Goal: Use online tool/utility: Utilize a website feature to perform a specific function

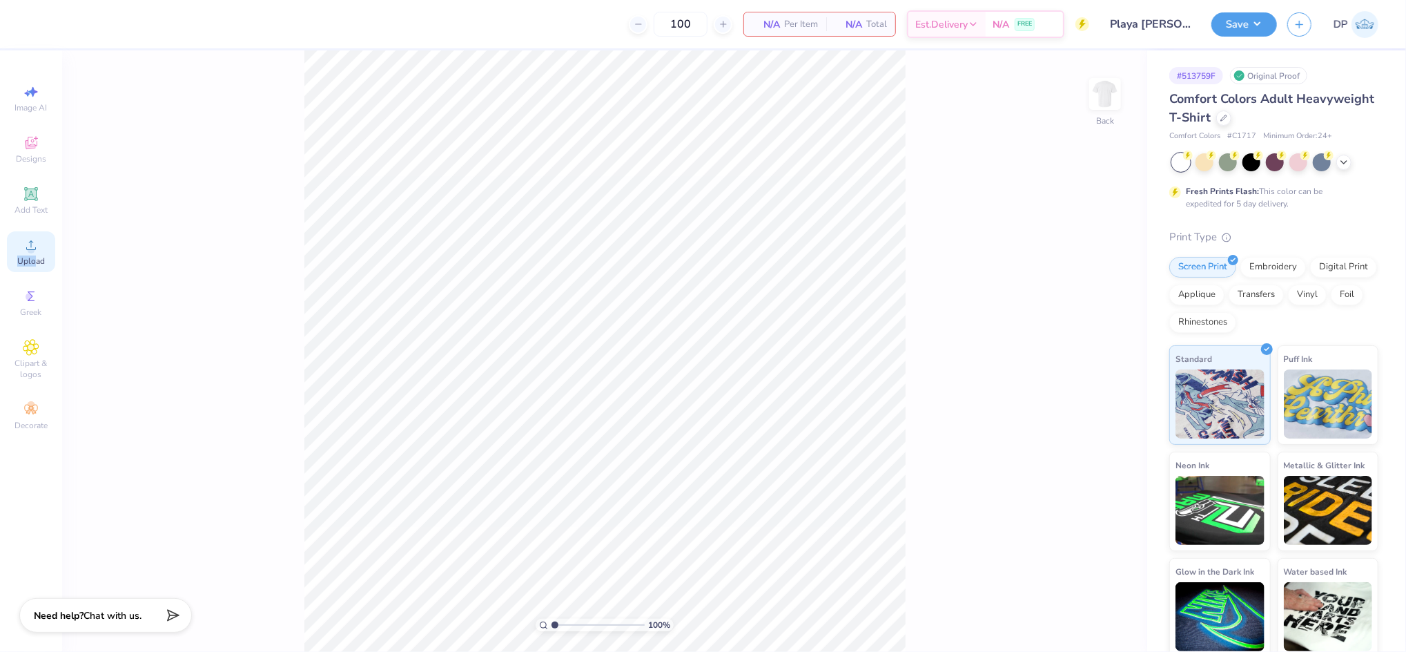
click at [34, 253] on div "Upload" at bounding box center [31, 251] width 48 height 41
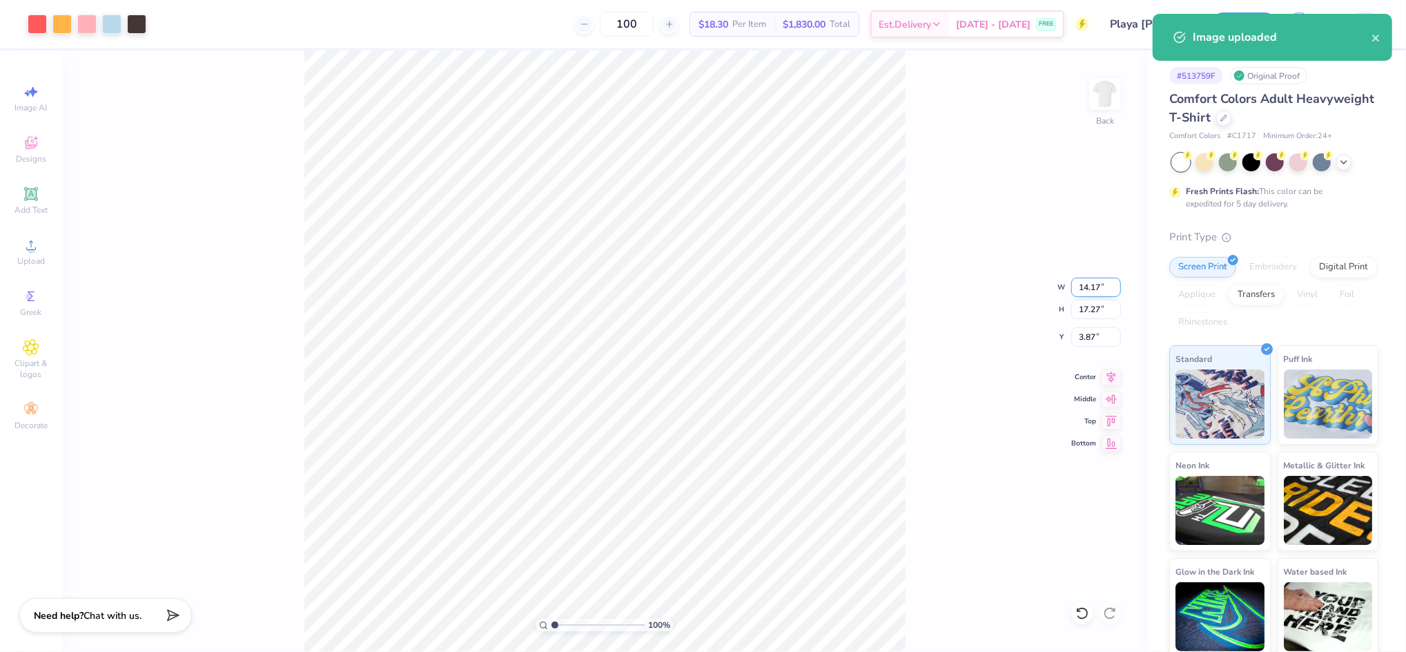
click at [1094, 284] on input "14.17" at bounding box center [1097, 287] width 50 height 19
click at [1092, 283] on input "14.17" at bounding box center [1097, 287] width 50 height 19
type input "11.00"
type input "13.40"
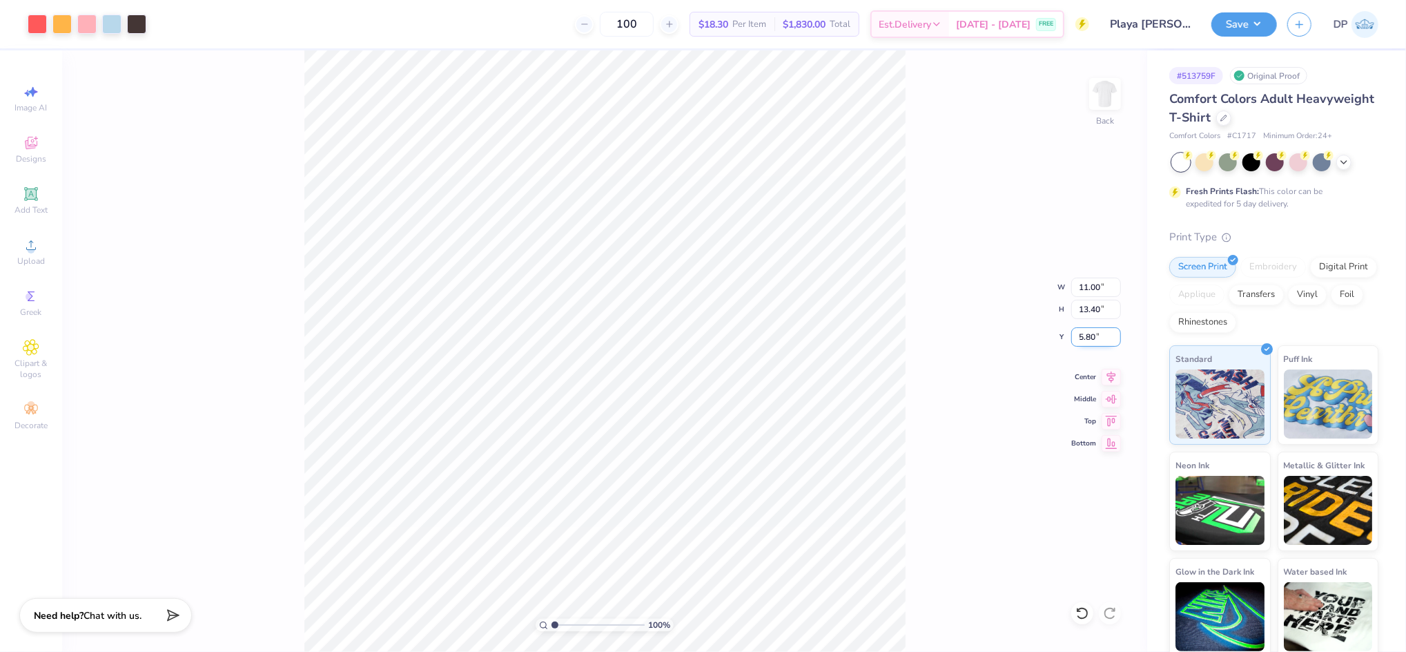
click at [1088, 337] on input "5.80" at bounding box center [1097, 336] width 50 height 19
click at [1091, 339] on input "3.00" at bounding box center [1097, 336] width 50 height 19
type input "2.00"
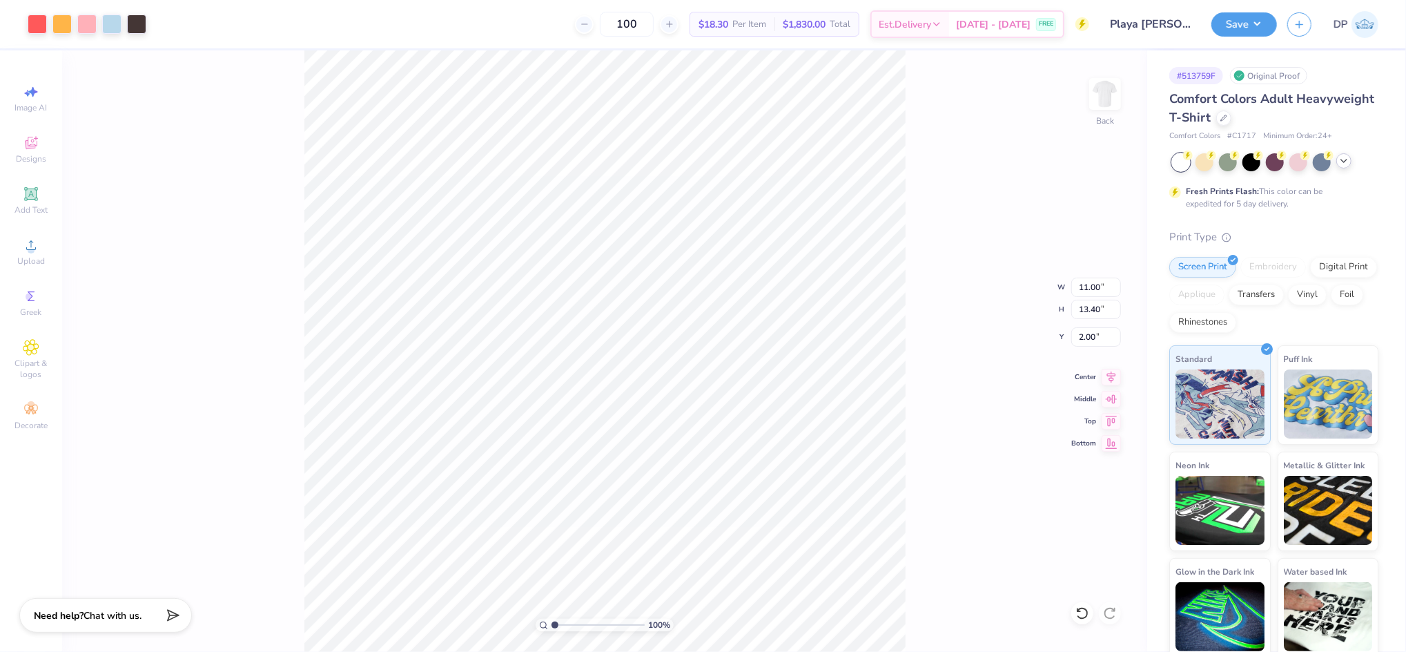
click at [1346, 159] on icon at bounding box center [1344, 160] width 11 height 11
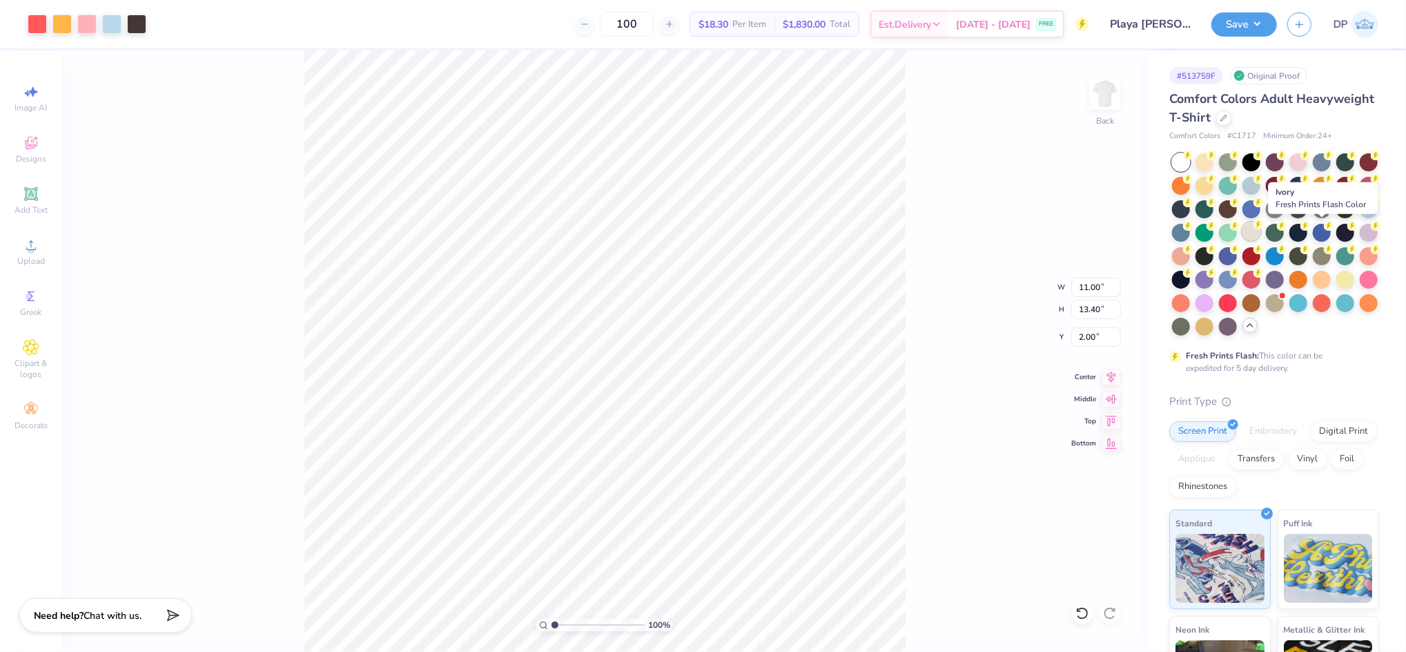
click at [1261, 232] on div at bounding box center [1252, 231] width 18 height 18
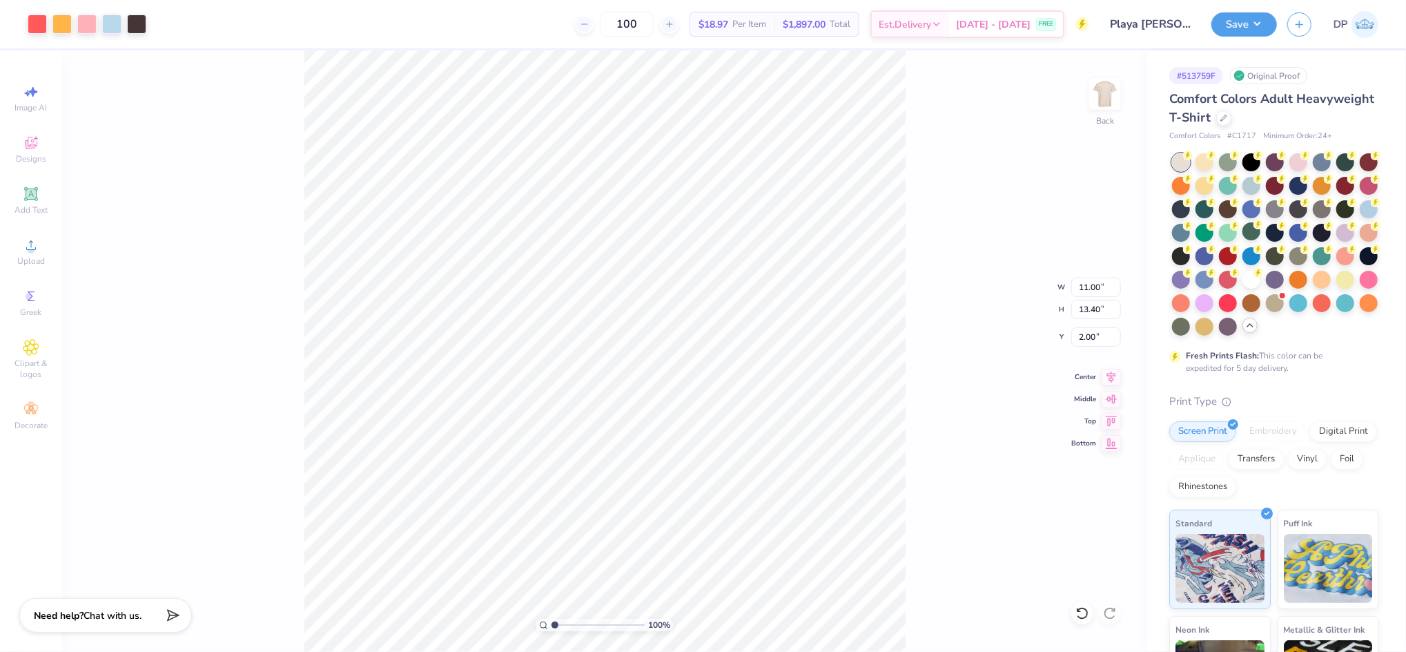
click at [912, 186] on div "100 % Back W 11.00 11.00 " H 13.40 13.40 " Y 2.00 2.00 " Center Middle Top Bott…" at bounding box center [604, 350] width 1085 height 601
click at [912, 186] on div "100 % Back" at bounding box center [604, 350] width 1085 height 601
type input "1.09"
click at [556, 628] on input "range" at bounding box center [598, 625] width 93 height 12
click at [1090, 306] on input "13.40" at bounding box center [1097, 309] width 50 height 19
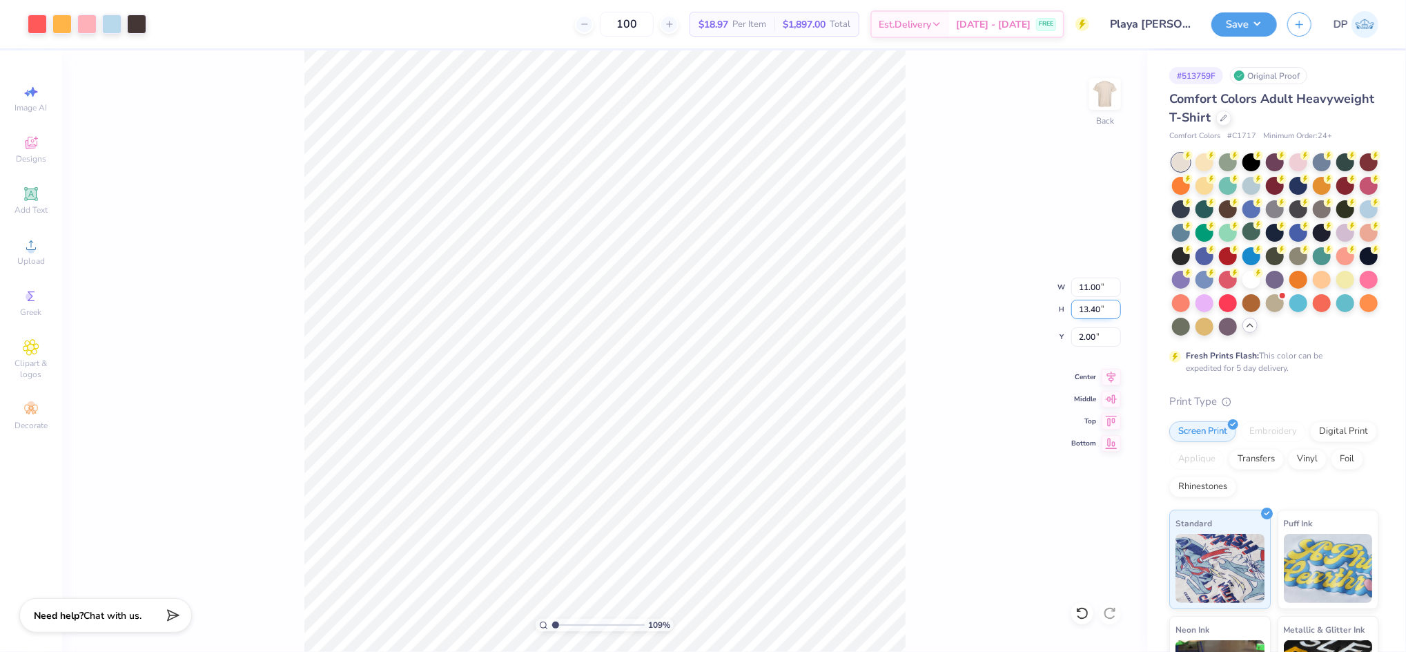
click at [1090, 306] on input "13.40" at bounding box center [1097, 309] width 50 height 19
type input "13.00"
type input "10.67"
click at [1088, 338] on input "2.20" at bounding box center [1097, 336] width 50 height 19
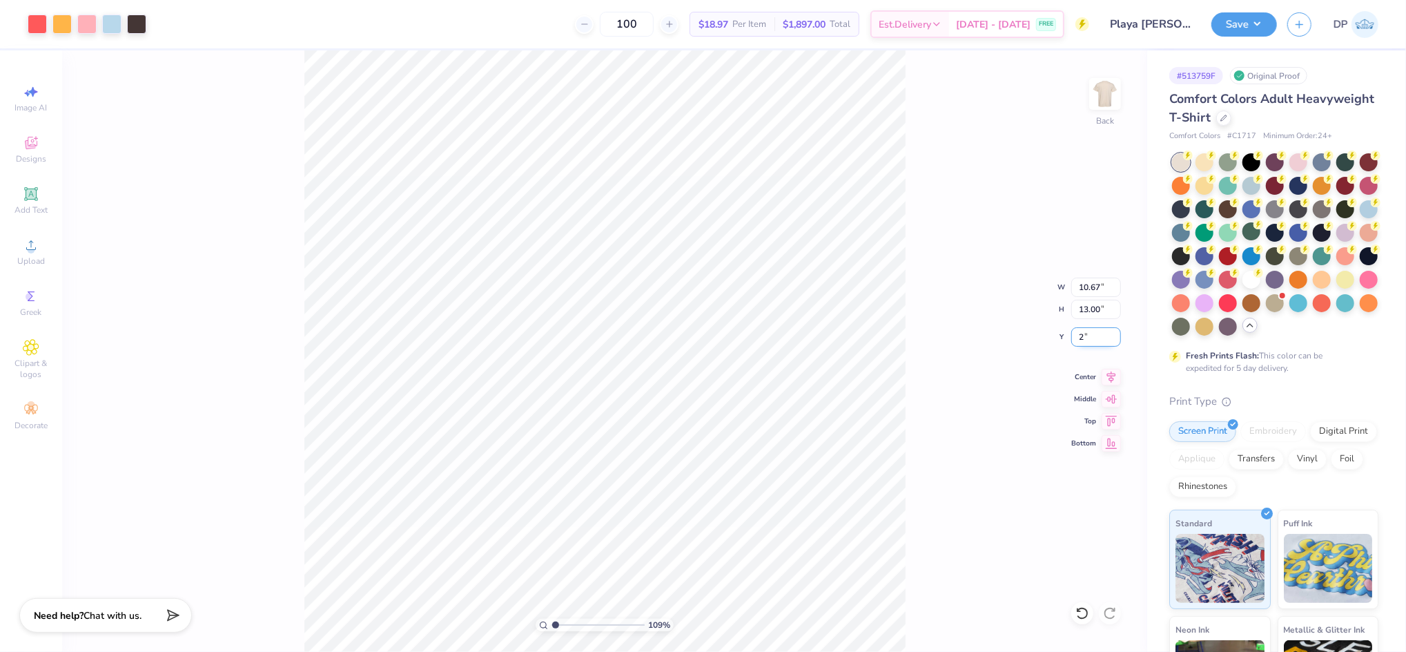
type input "2.00"
click at [1244, 18] on button "Save" at bounding box center [1245, 22] width 66 height 24
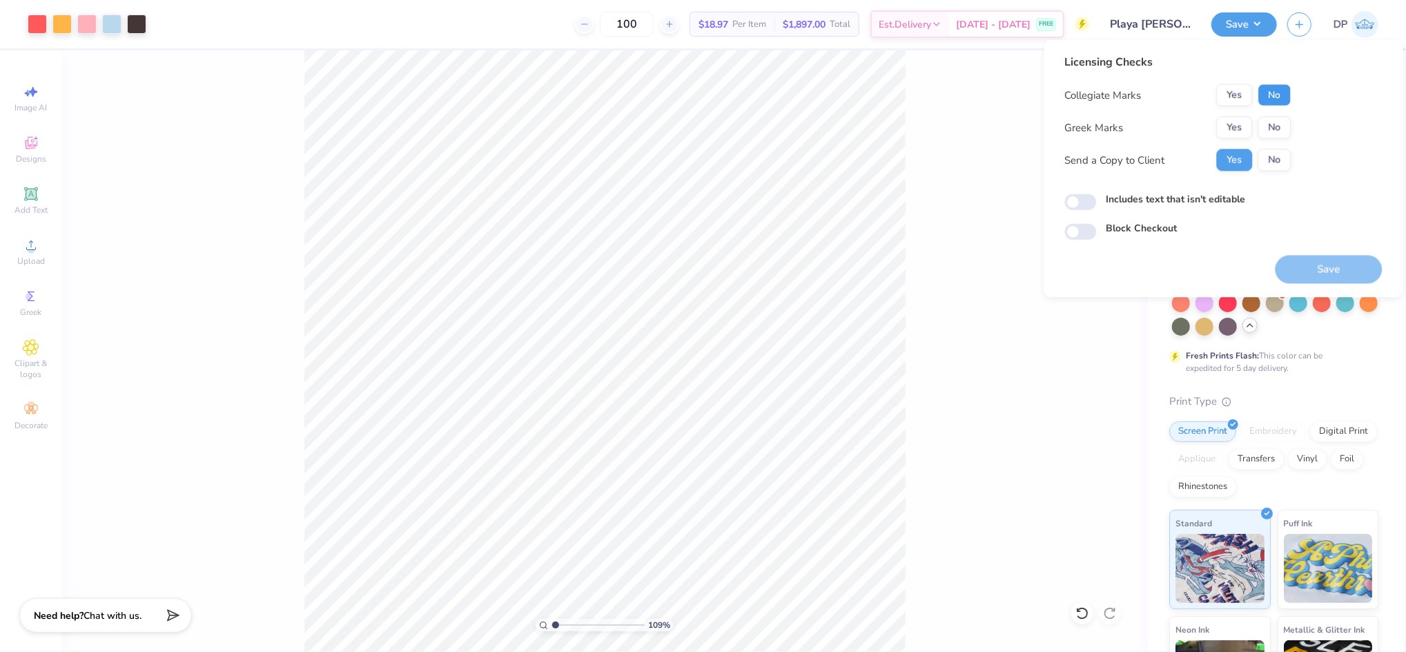
click at [1268, 85] on button "No" at bounding box center [1275, 95] width 33 height 22
click at [1265, 115] on div "Collegiate Marks Yes No Greek Marks Yes No Send a Copy to Client Yes No" at bounding box center [1178, 127] width 226 height 87
click at [1269, 127] on button "No" at bounding box center [1275, 128] width 33 height 22
click at [1155, 201] on label "Includes text that isn't editable" at bounding box center [1176, 199] width 139 height 14
click at [1097, 201] on input "Includes text that isn't editable" at bounding box center [1081, 202] width 32 height 17
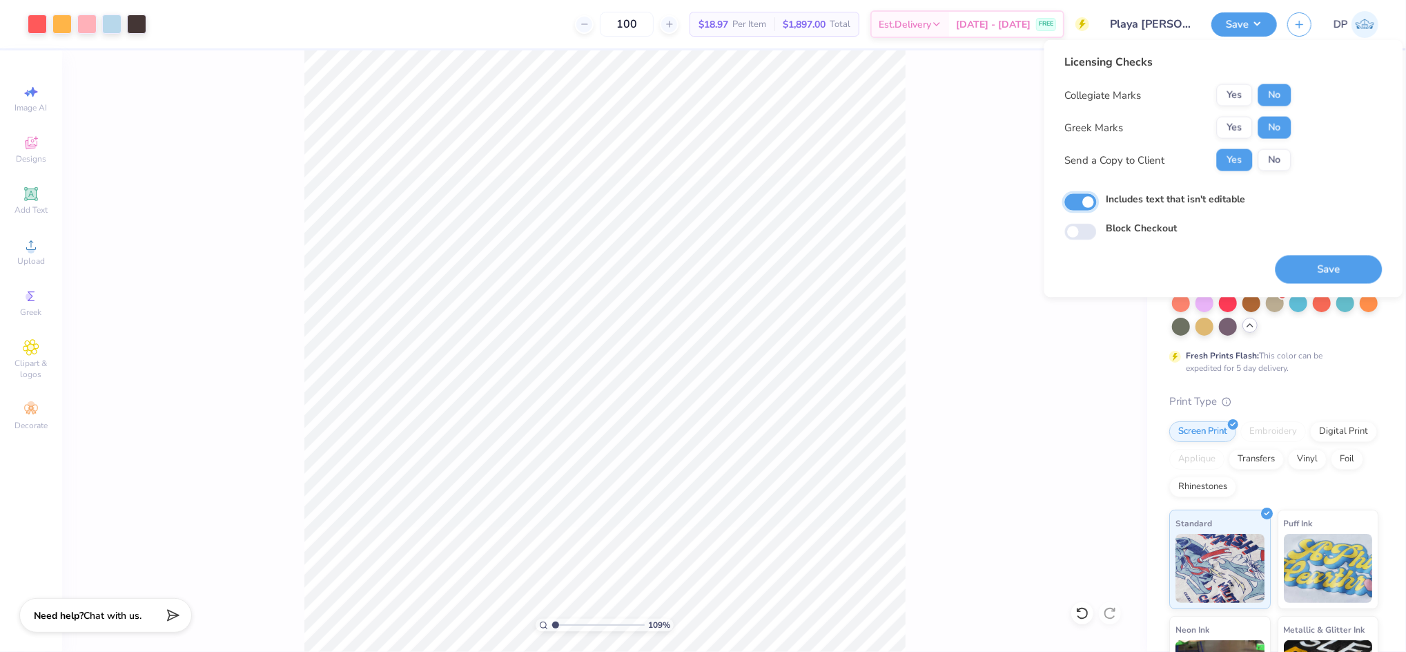
checkbox input "true"
click at [1308, 265] on button "Save" at bounding box center [1329, 269] width 107 height 28
